Goal: Information Seeking & Learning: Learn about a topic

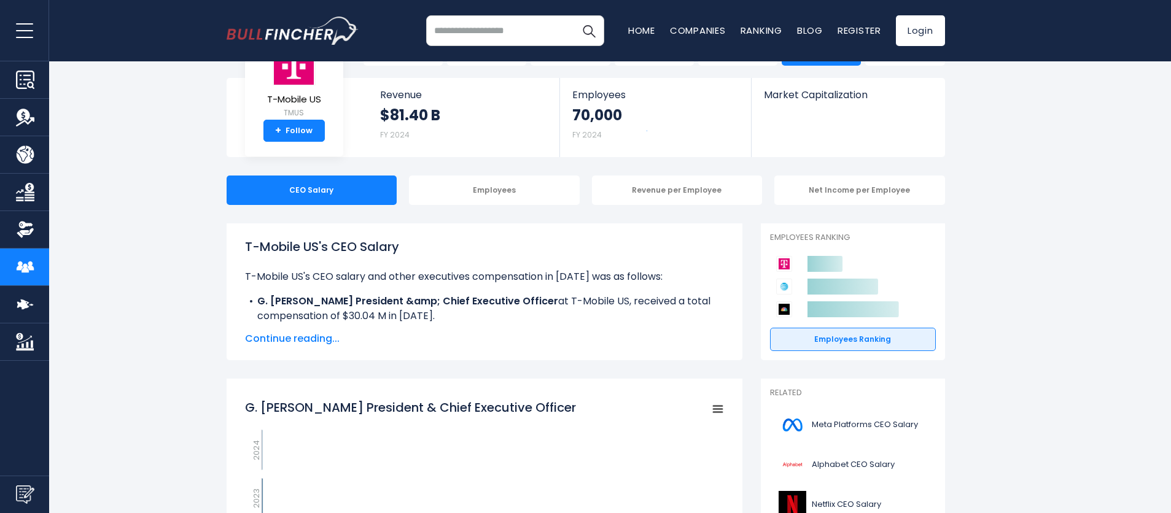
scroll to position [58, 0]
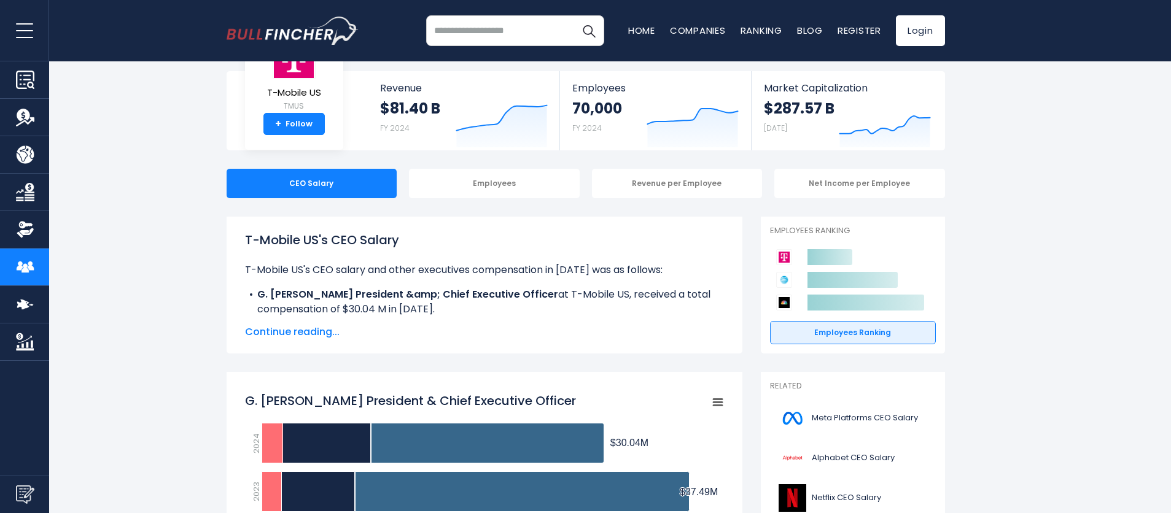
click at [327, 332] on span "Continue reading..." at bounding box center [484, 332] width 479 height 15
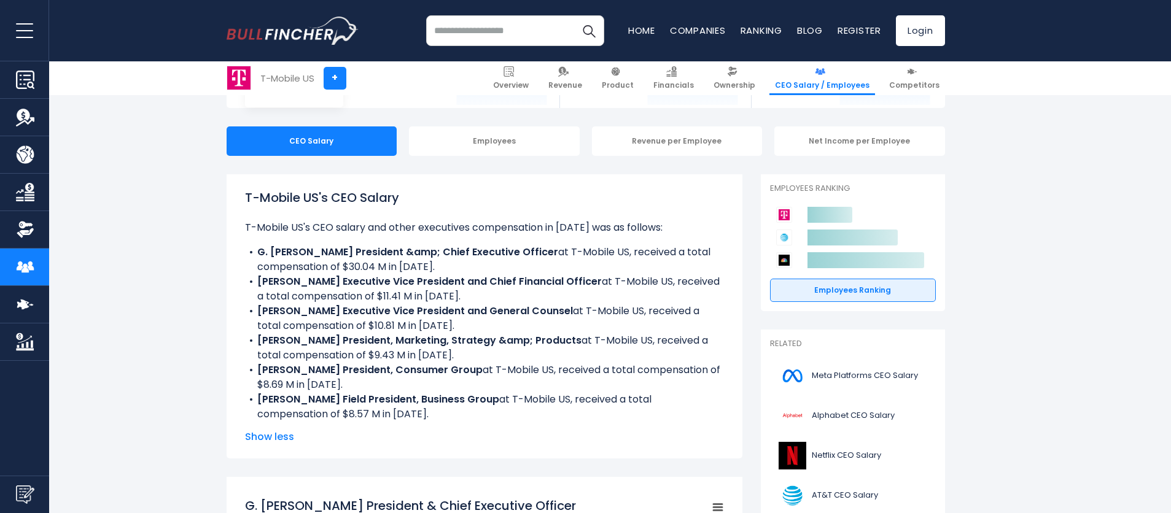
scroll to position [100, 0]
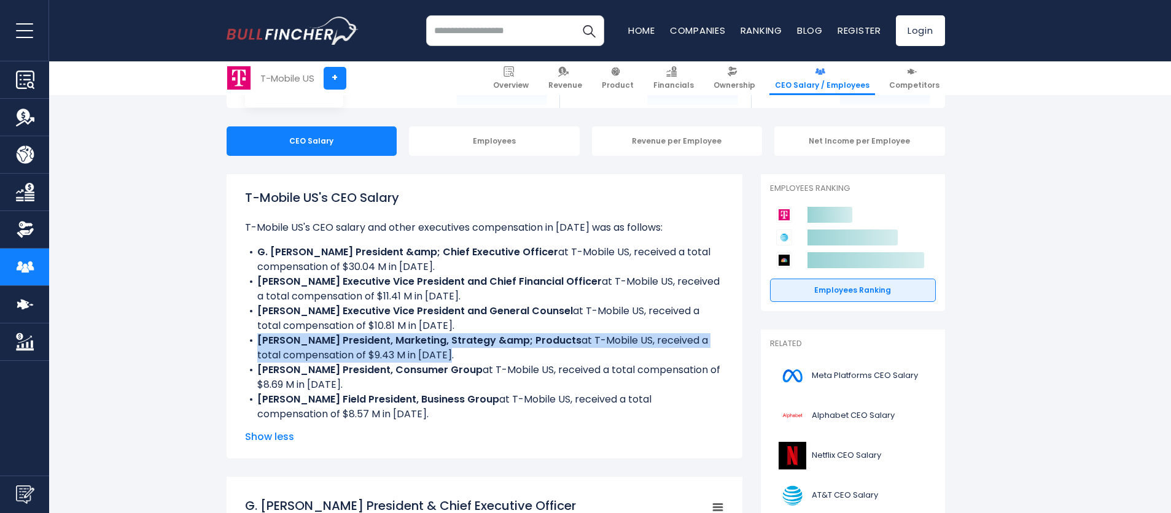
drag, startPoint x: 381, startPoint y: 353, endPoint x: 259, endPoint y: 354, distance: 122.2
click at [248, 343] on li "[PERSON_NAME] President, Marketing, Strategy &amp; Products at T-Mobile US, rec…" at bounding box center [484, 347] width 479 height 29
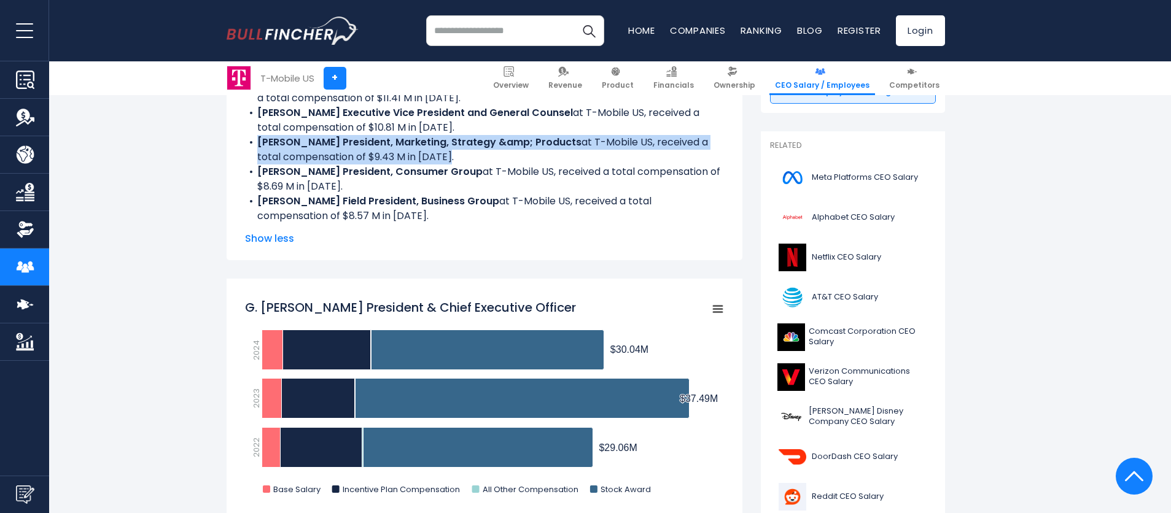
scroll to position [299, 0]
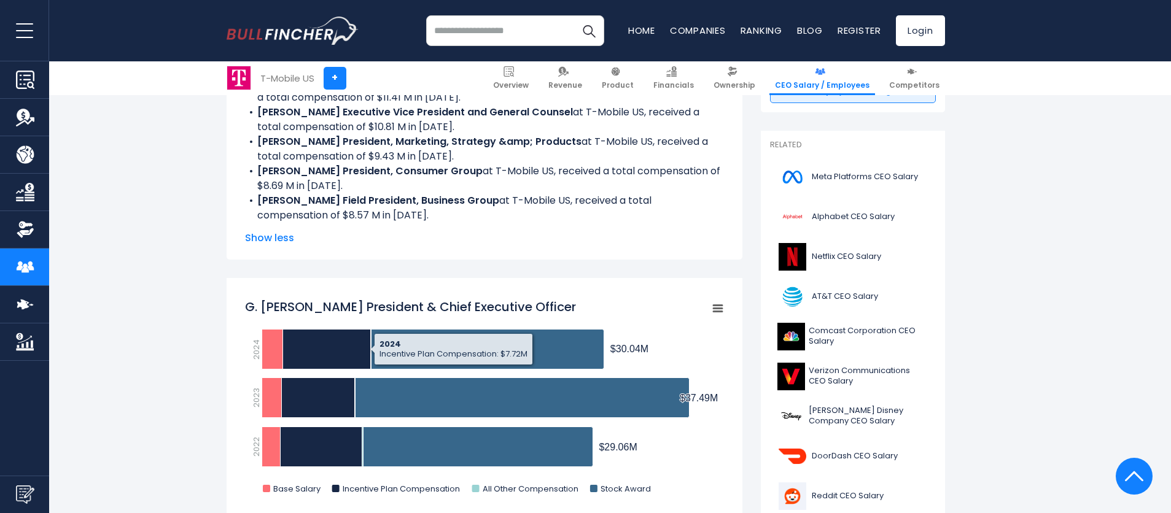
click at [275, 236] on span "Show less" at bounding box center [484, 238] width 479 height 15
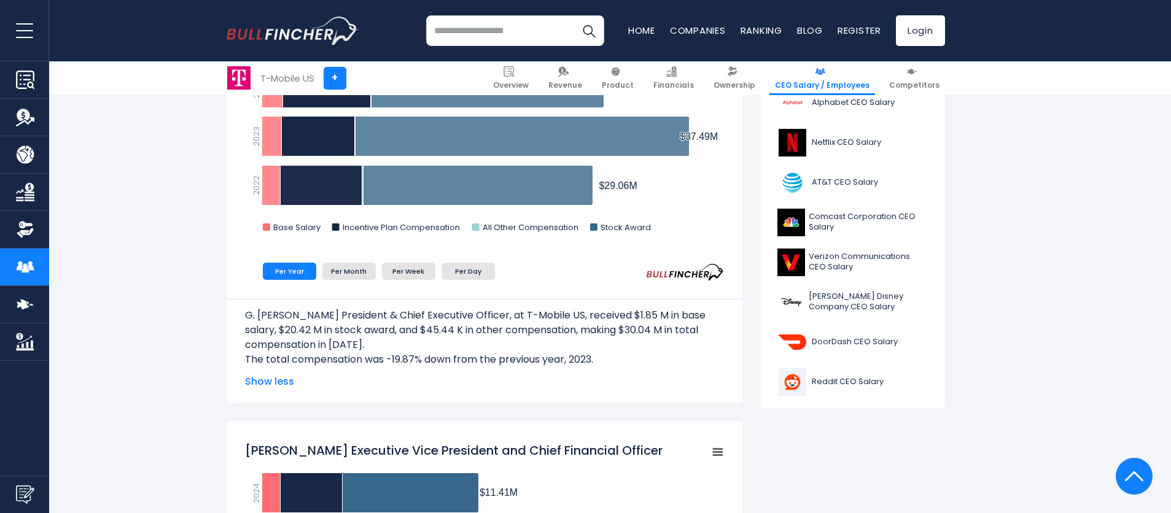
scroll to position [413, 0]
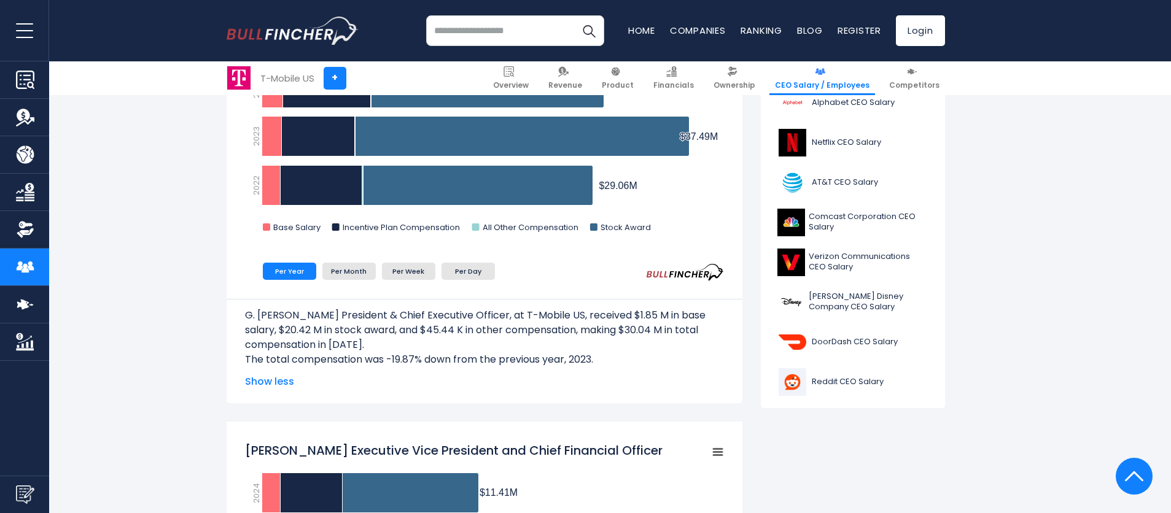
click at [260, 382] on span "Show less" at bounding box center [484, 382] width 479 height 15
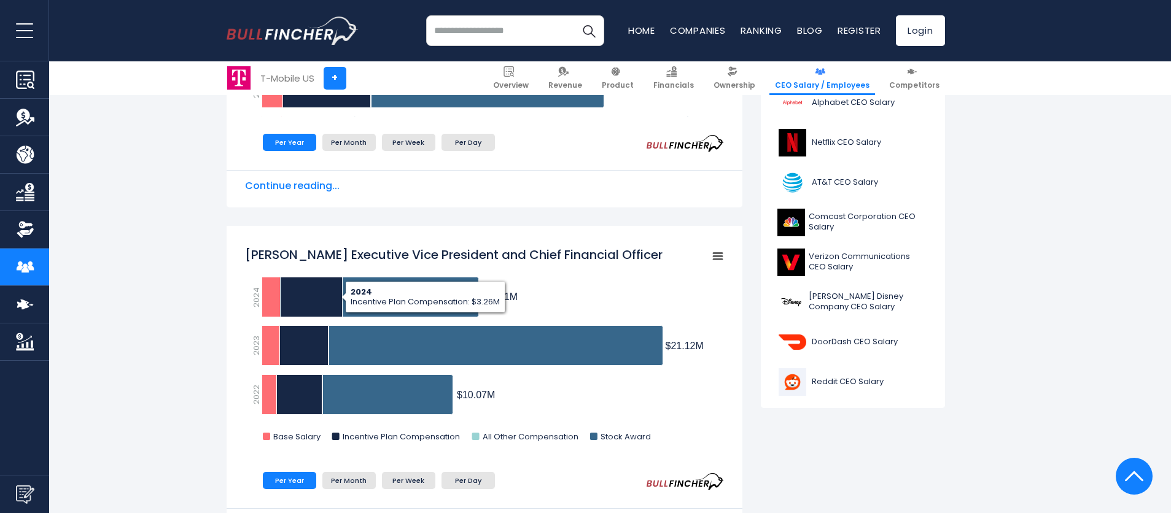
click at [327, 186] on span "Continue reading..." at bounding box center [484, 186] width 479 height 15
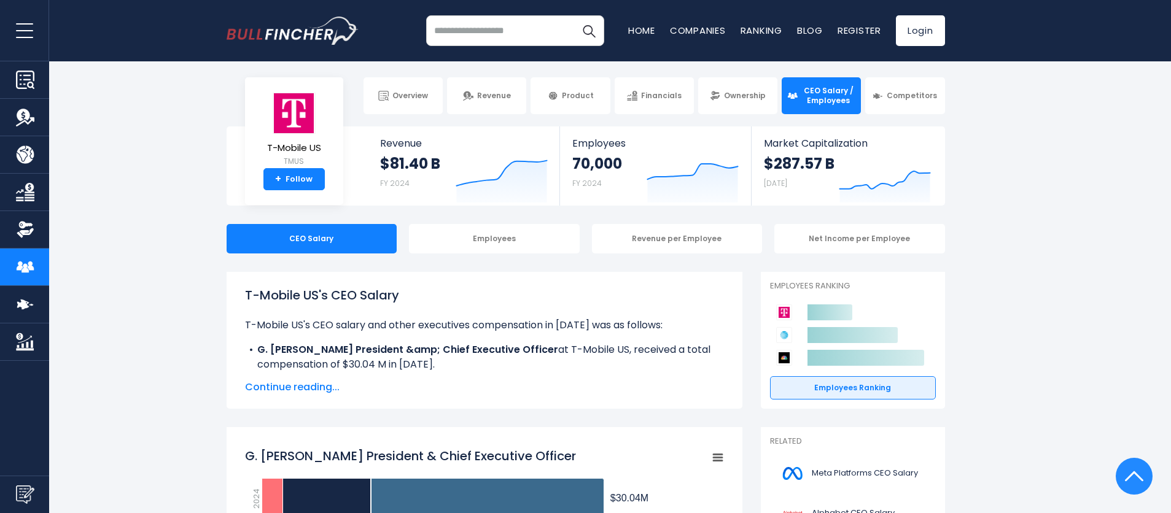
scroll to position [0, 0]
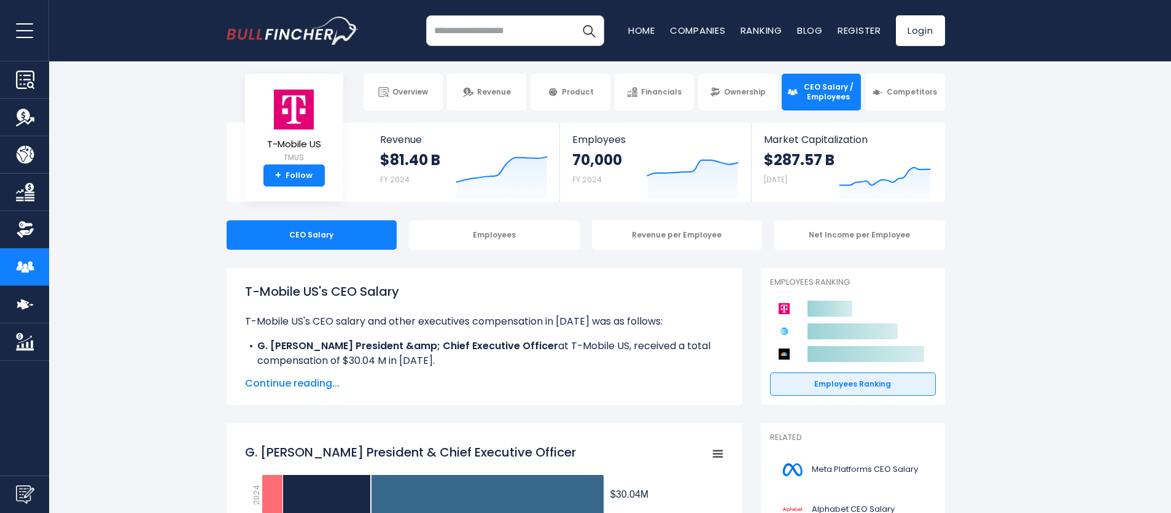
click at [294, 403] on div "T-Mobile US's CEO Salary T-Mobile US's CEO salary and other executives compensa…" at bounding box center [485, 336] width 516 height 137
click at [301, 392] on div "T-Mobile US's CEO Salary T-Mobile US's CEO salary and other executives compensa…" at bounding box center [485, 337] width 516 height 137
click at [305, 389] on span "Continue reading..." at bounding box center [484, 384] width 479 height 15
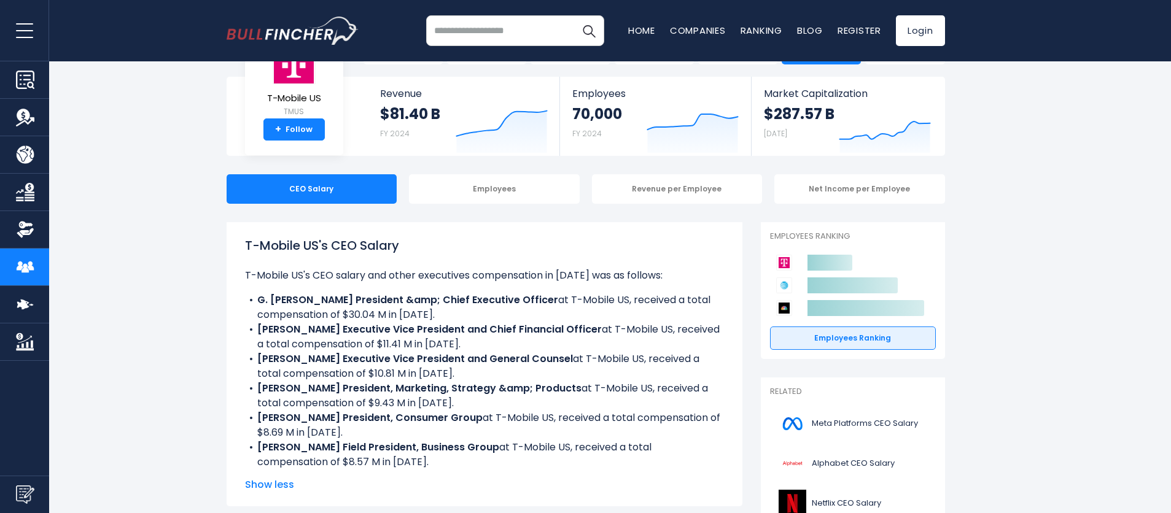
scroll to position [60, 0]
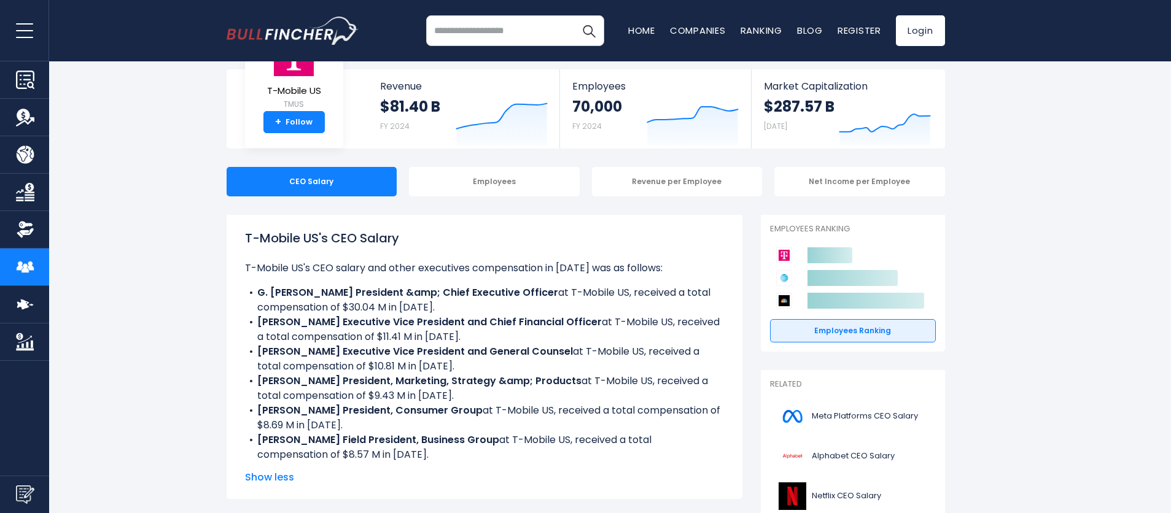
click at [288, 383] on b "[PERSON_NAME] President, Marketing, Strategy &amp; Products" at bounding box center [419, 381] width 324 height 14
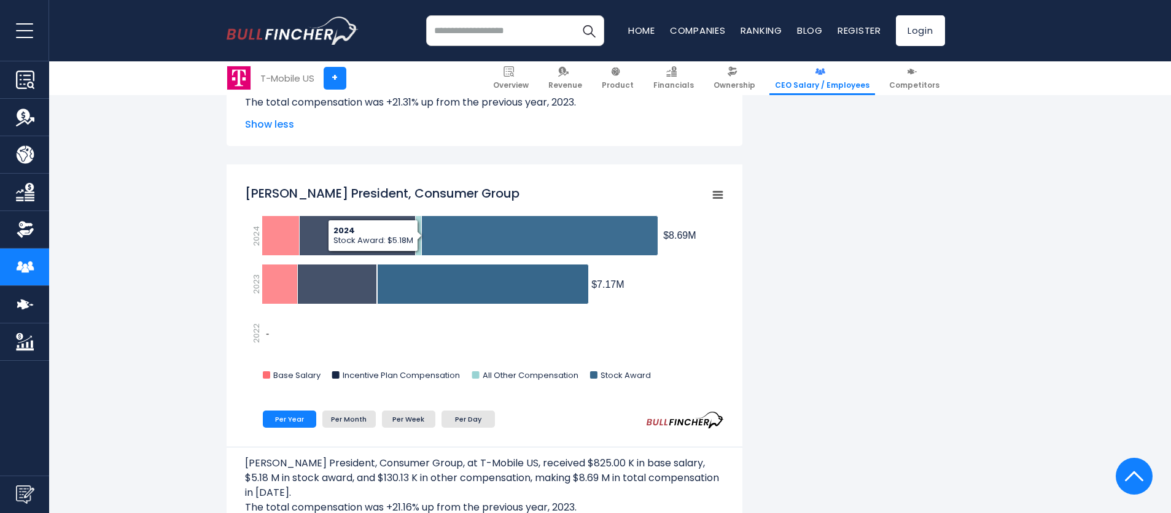
scroll to position [1978, 0]
